Goal: Task Accomplishment & Management: Use online tool/utility

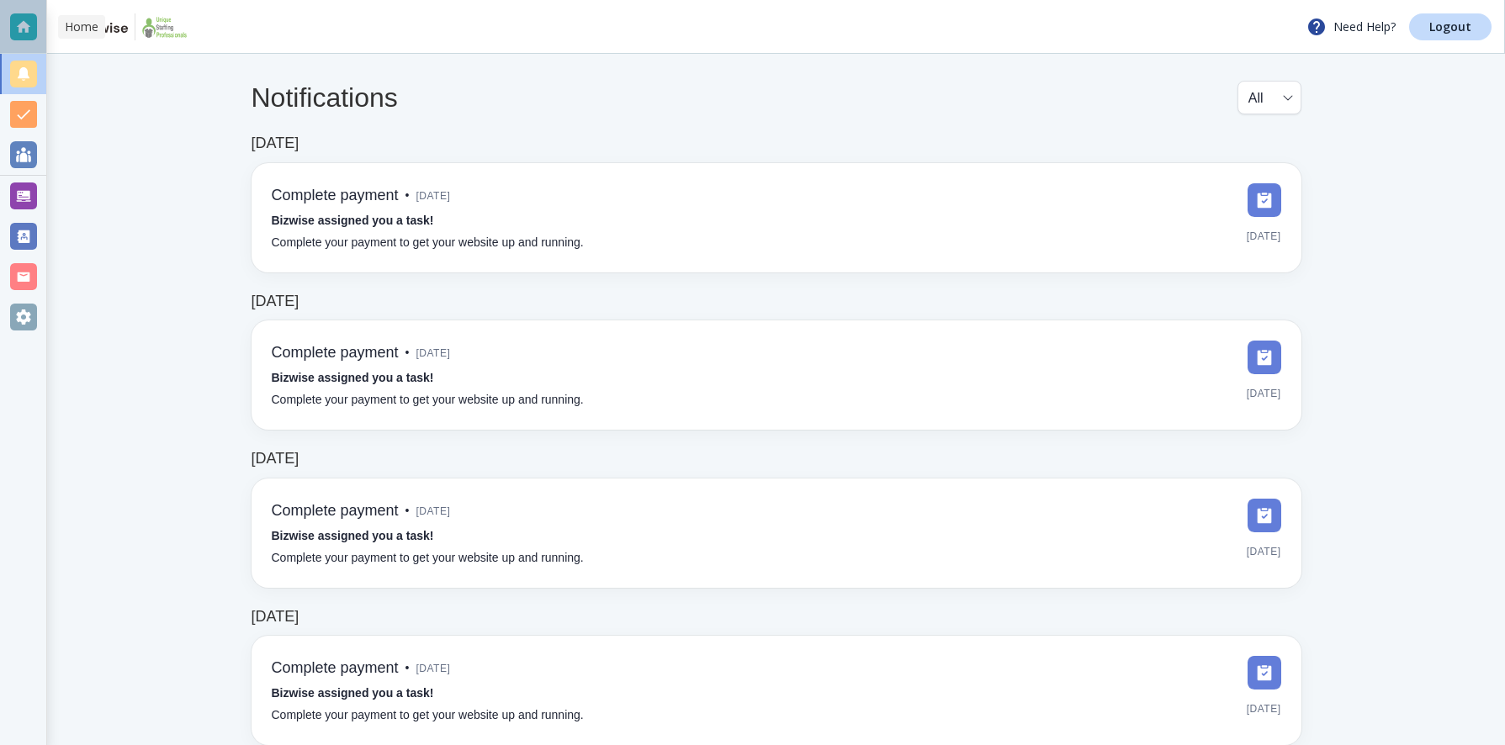
click at [24, 27] on div at bounding box center [23, 26] width 27 height 27
click at [19, 195] on div at bounding box center [23, 196] width 27 height 27
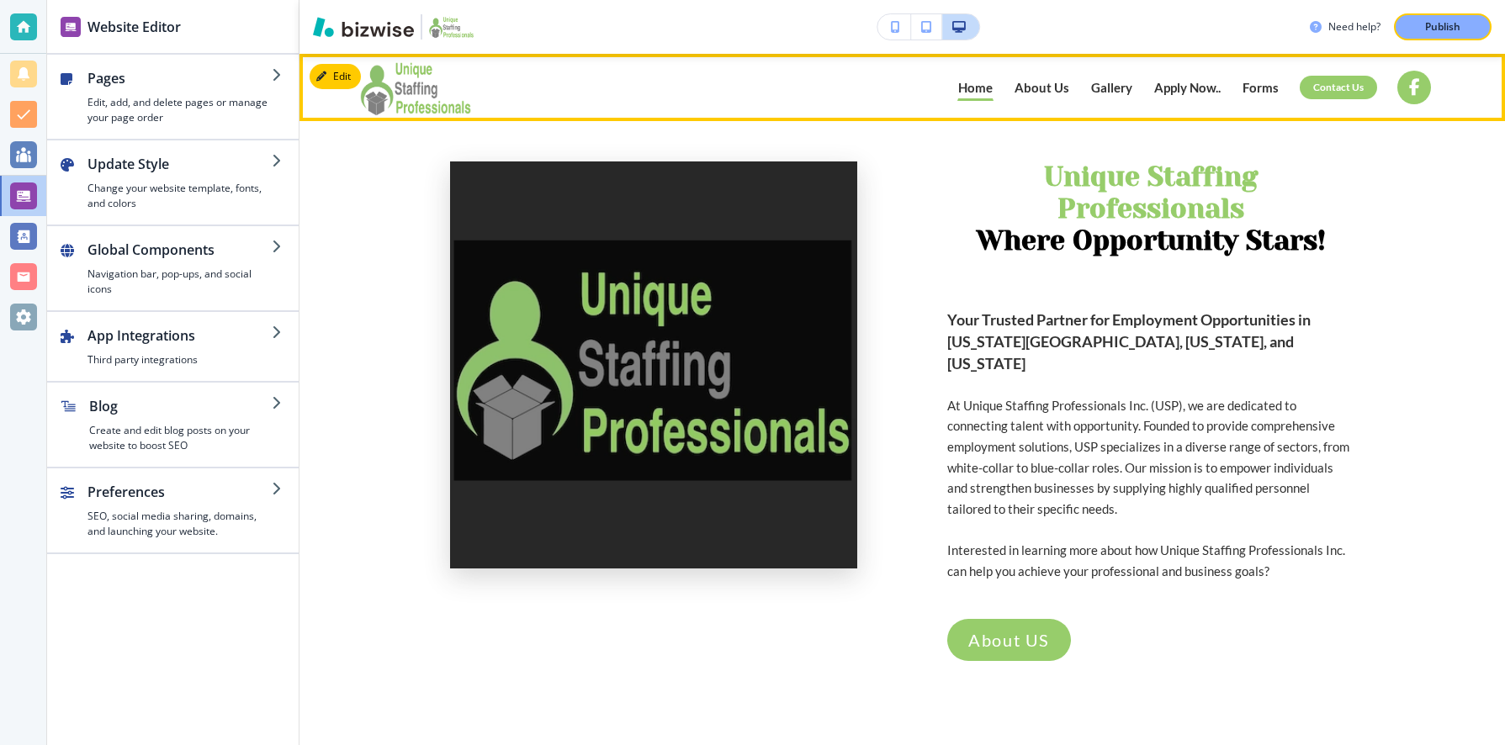
click at [1262, 87] on p "Forms" at bounding box center [1261, 88] width 36 height 13
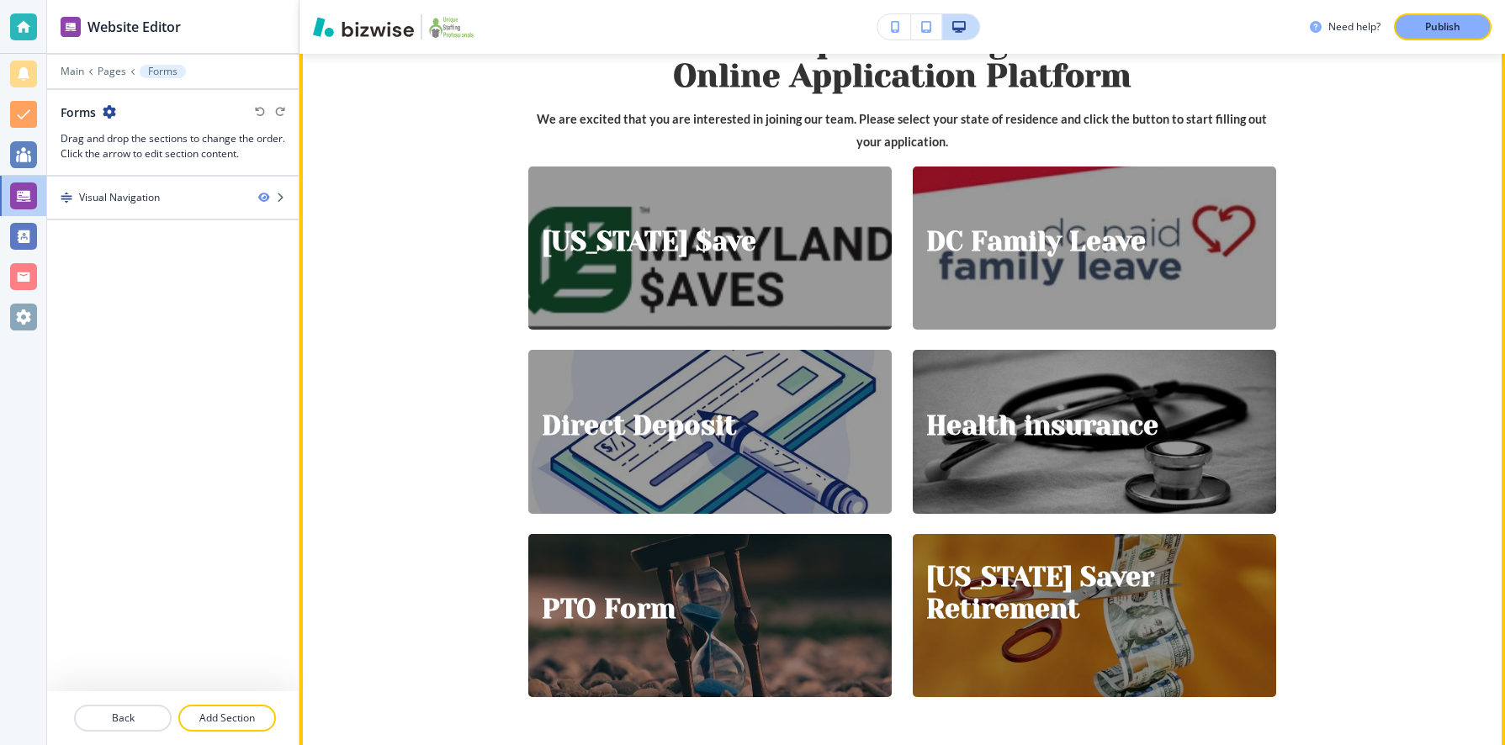
scroll to position [365, 0]
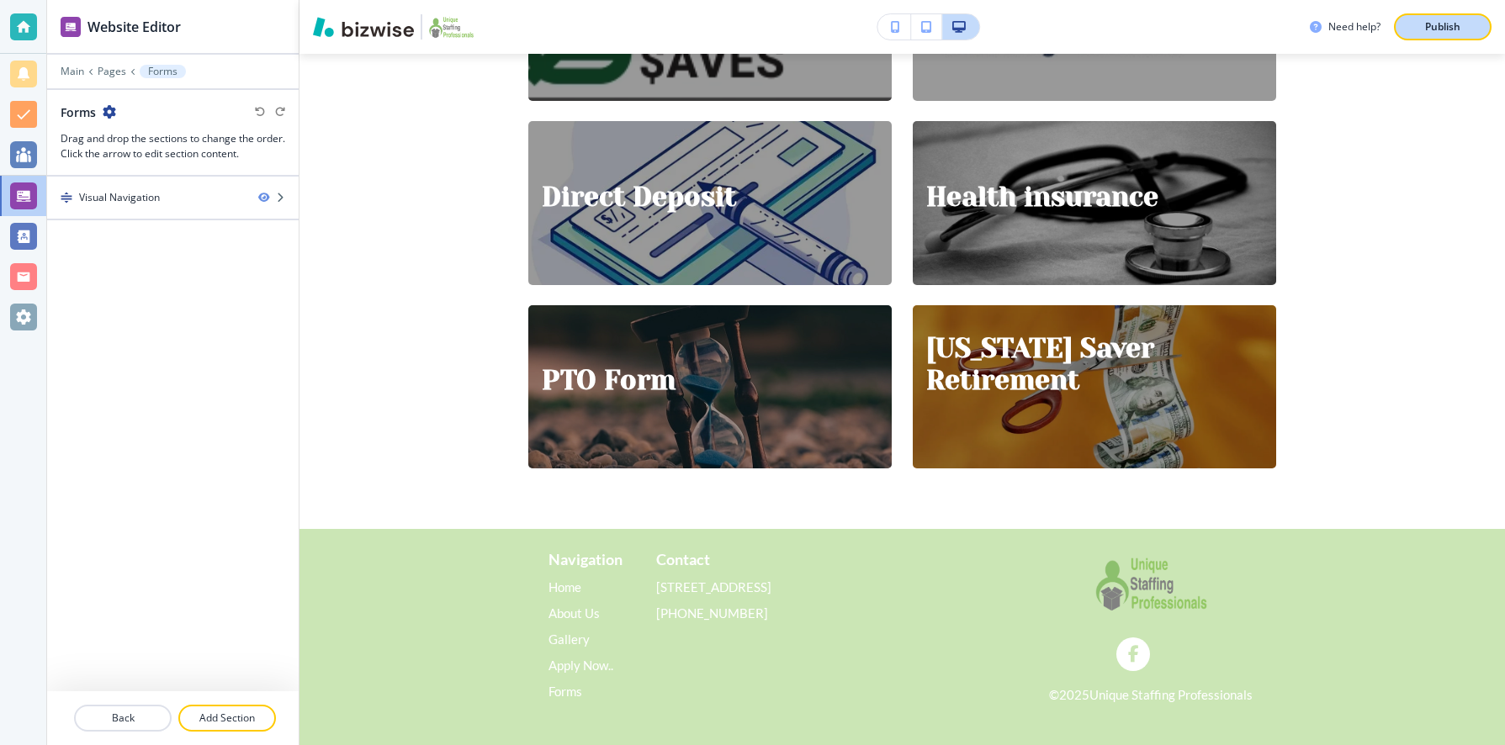
click at [1440, 24] on p "Publish" at bounding box center [1442, 26] width 35 height 15
